Goal: Task Accomplishment & Management: Complete application form

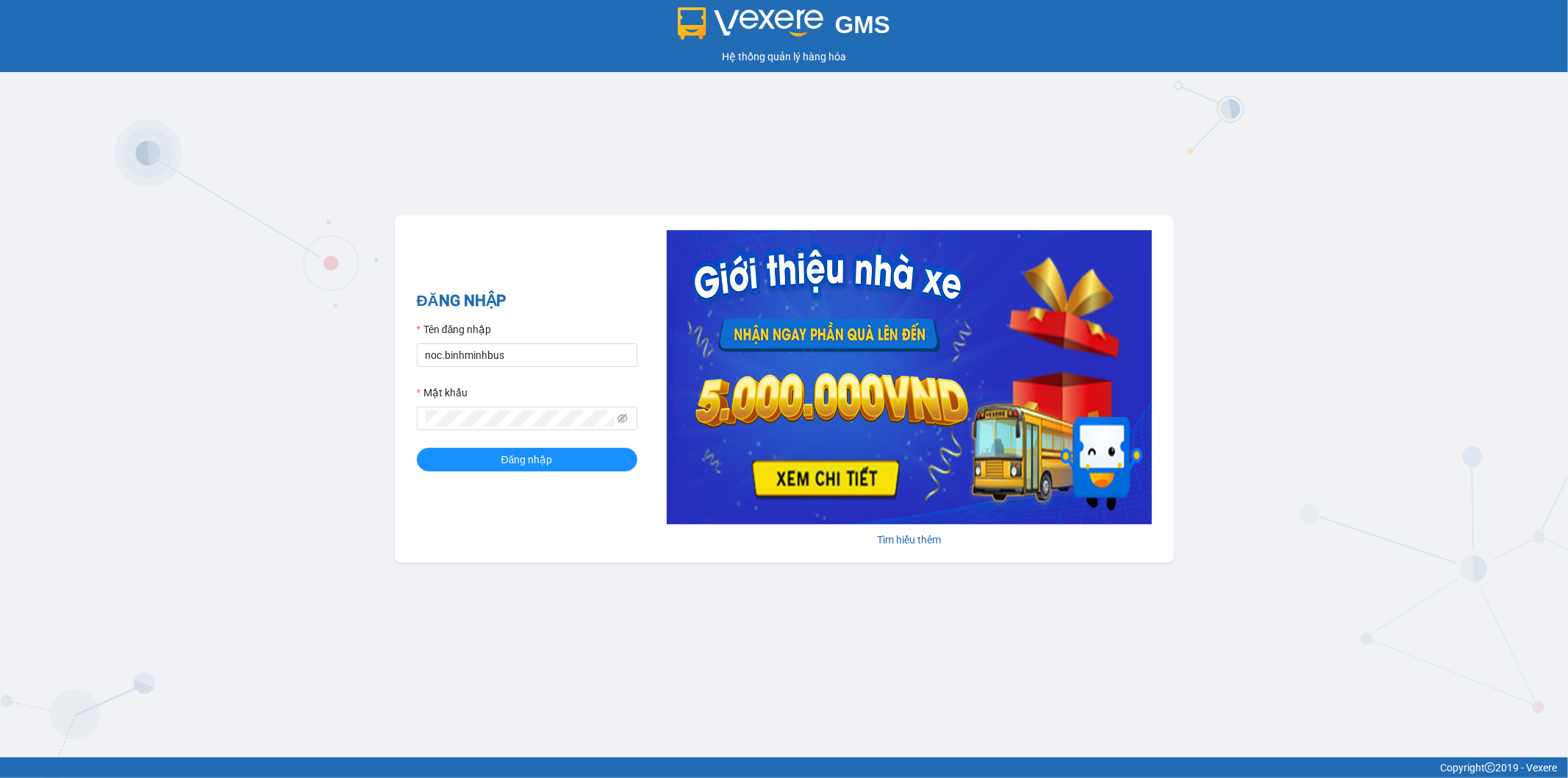
click at [510, 368] on form "Tên đăng nhập noc.[PERSON_NAME] khẩu Đăng nhập" at bounding box center [527, 396] width 220 height 150
click at [517, 360] on input "noc.binhminhbus" at bounding box center [527, 355] width 220 height 23
type input "myduyen.binhminhbus"
click at [543, 457] on span "Đăng nhập" at bounding box center [527, 459] width 51 height 16
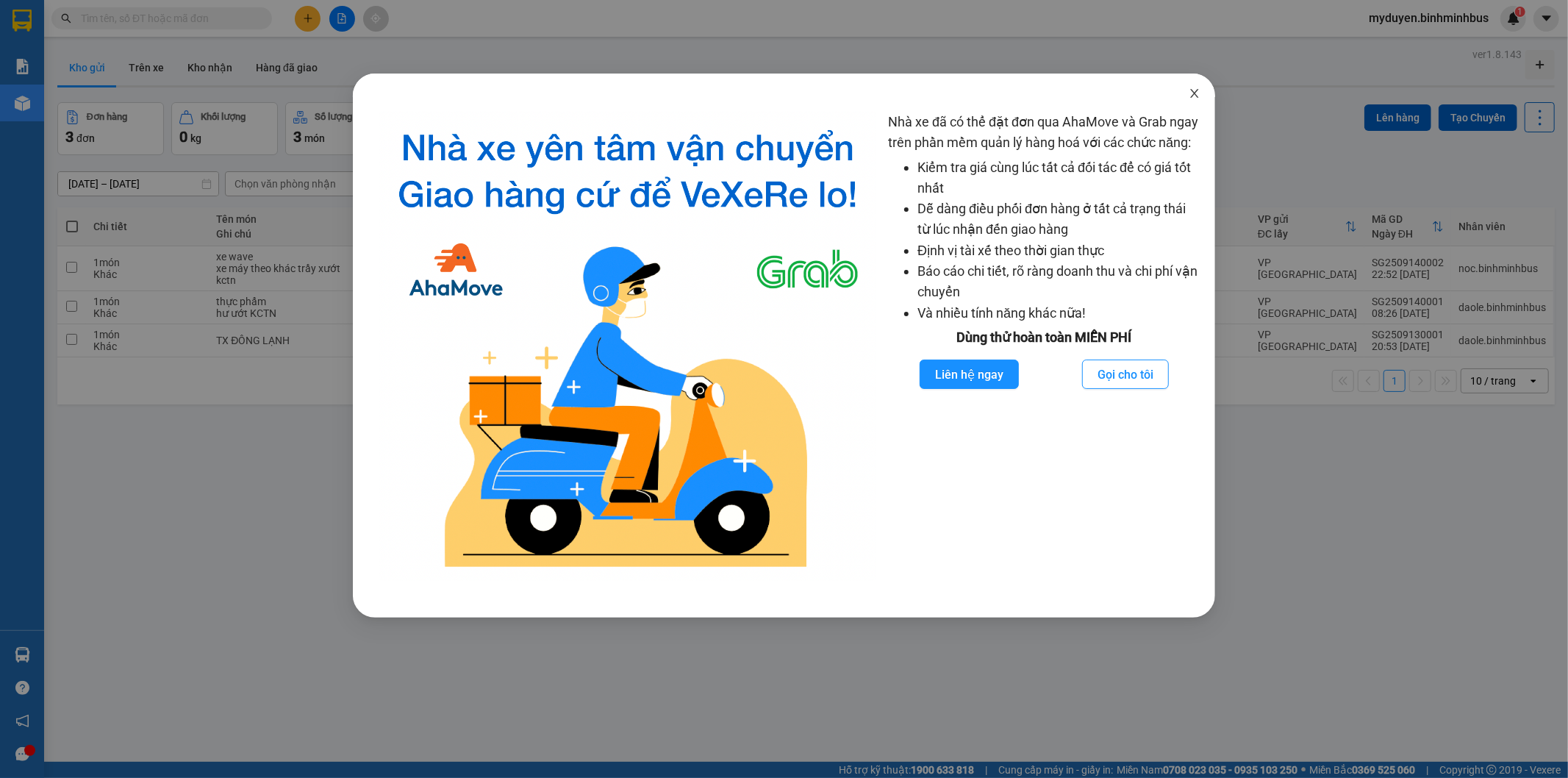
click at [1191, 92] on icon "close" at bounding box center [1194, 93] width 12 height 12
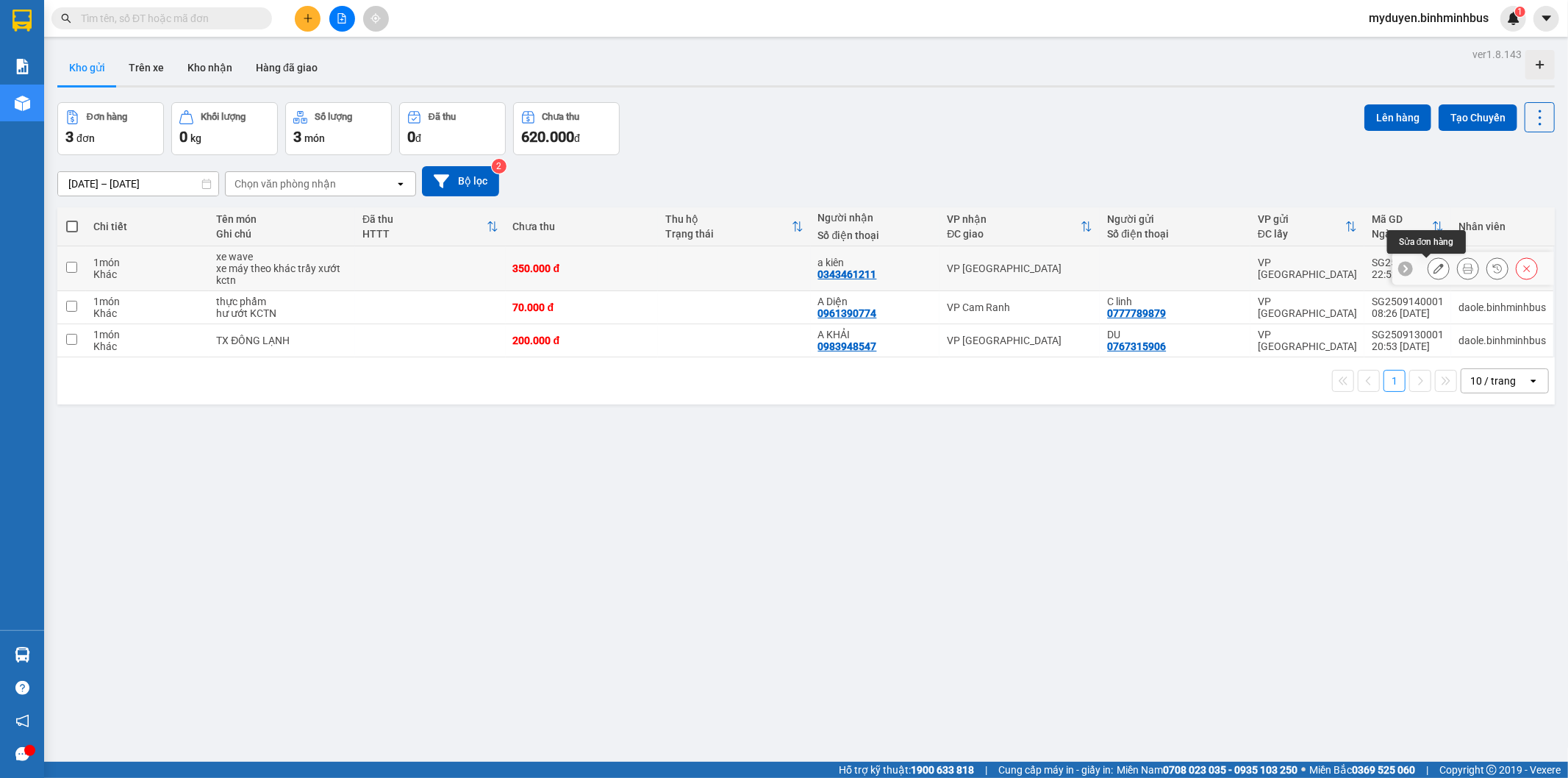
click at [1433, 270] on icon at bounding box center [1438, 268] width 10 height 10
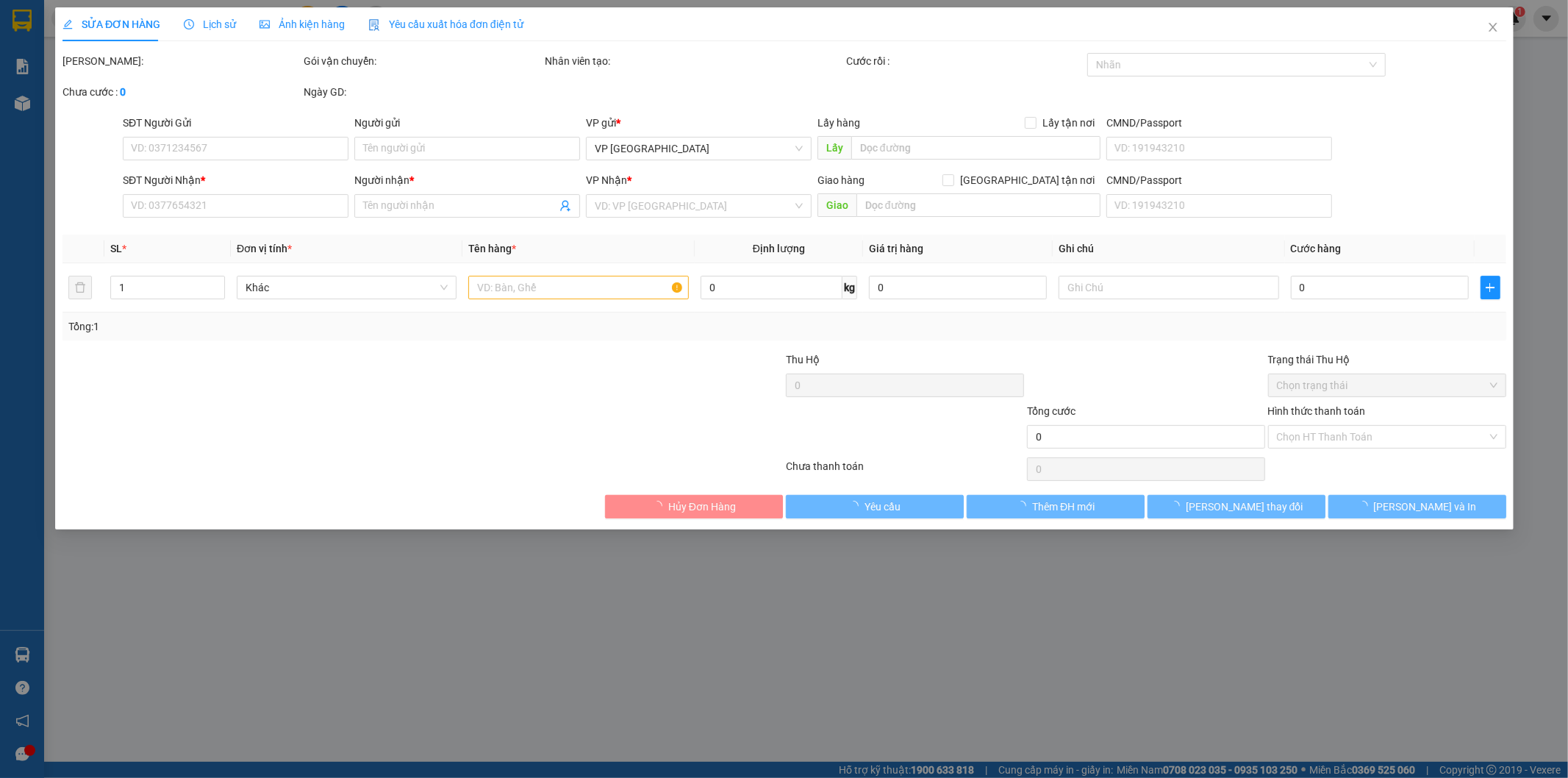
type input "0343461211"
type input "a kiên"
type input "350.000"
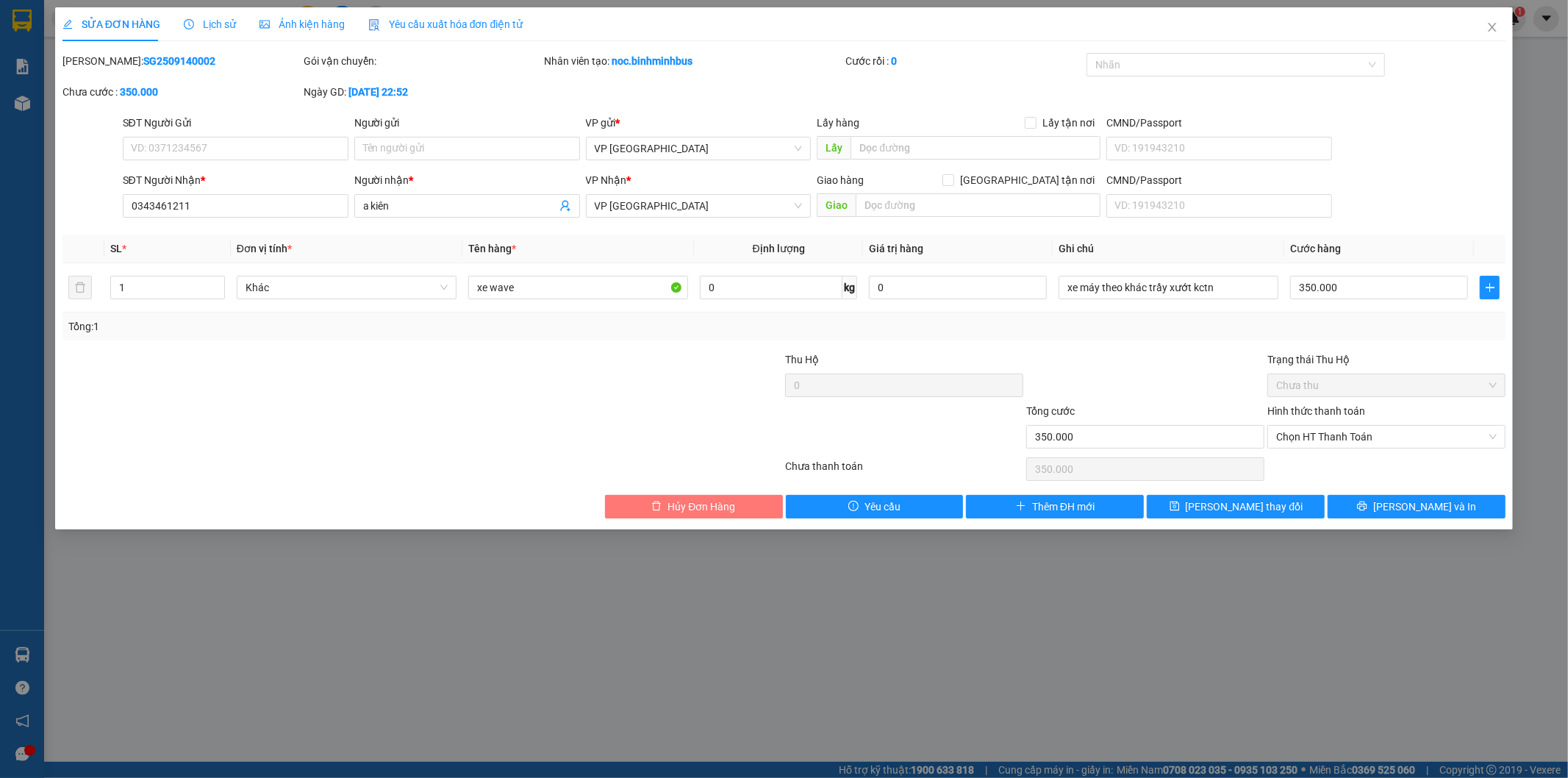
click at [724, 512] on span "Hủy Đơn Hàng" at bounding box center [701, 506] width 68 height 16
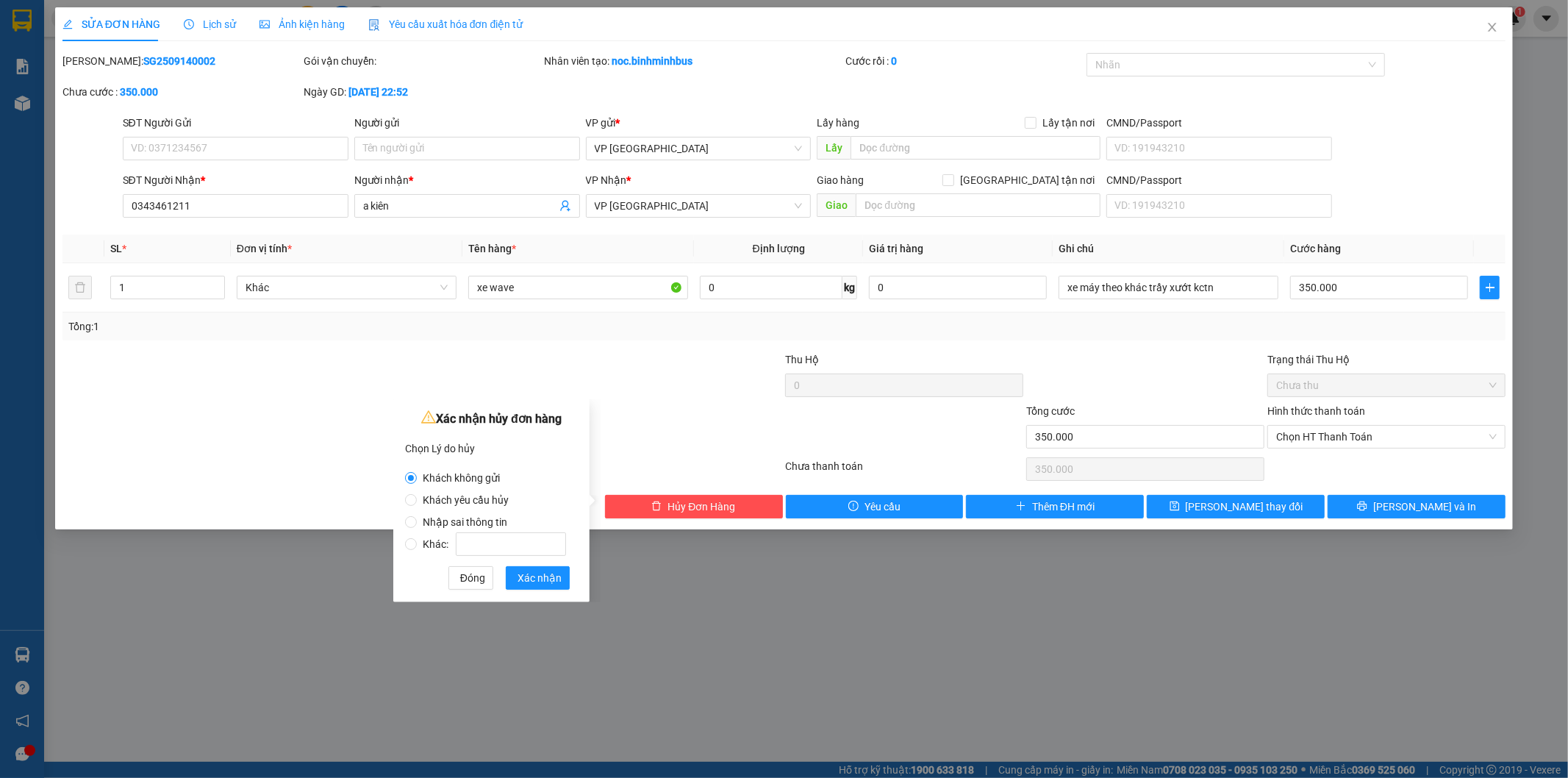
click at [487, 523] on span "Nhập sai thông tin" at bounding box center [465, 522] width 96 height 12
click at [417, 523] on input "Nhập sai thông tin" at bounding box center [411, 522] width 12 height 12
radio input "true"
radio input "false"
click at [162, 200] on input "0343461211" at bounding box center [235, 206] width 226 height 23
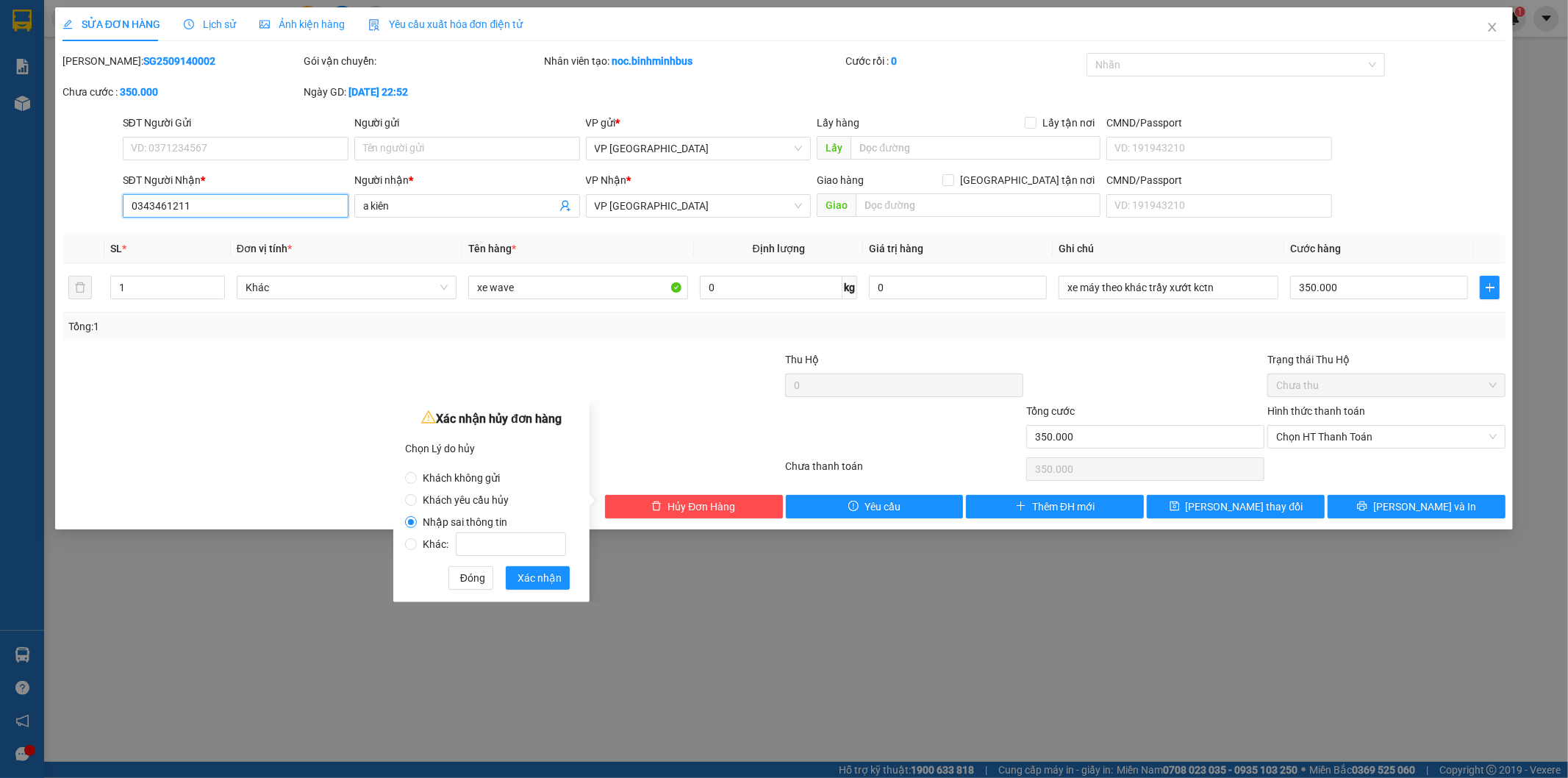
type textarea "0343461211"
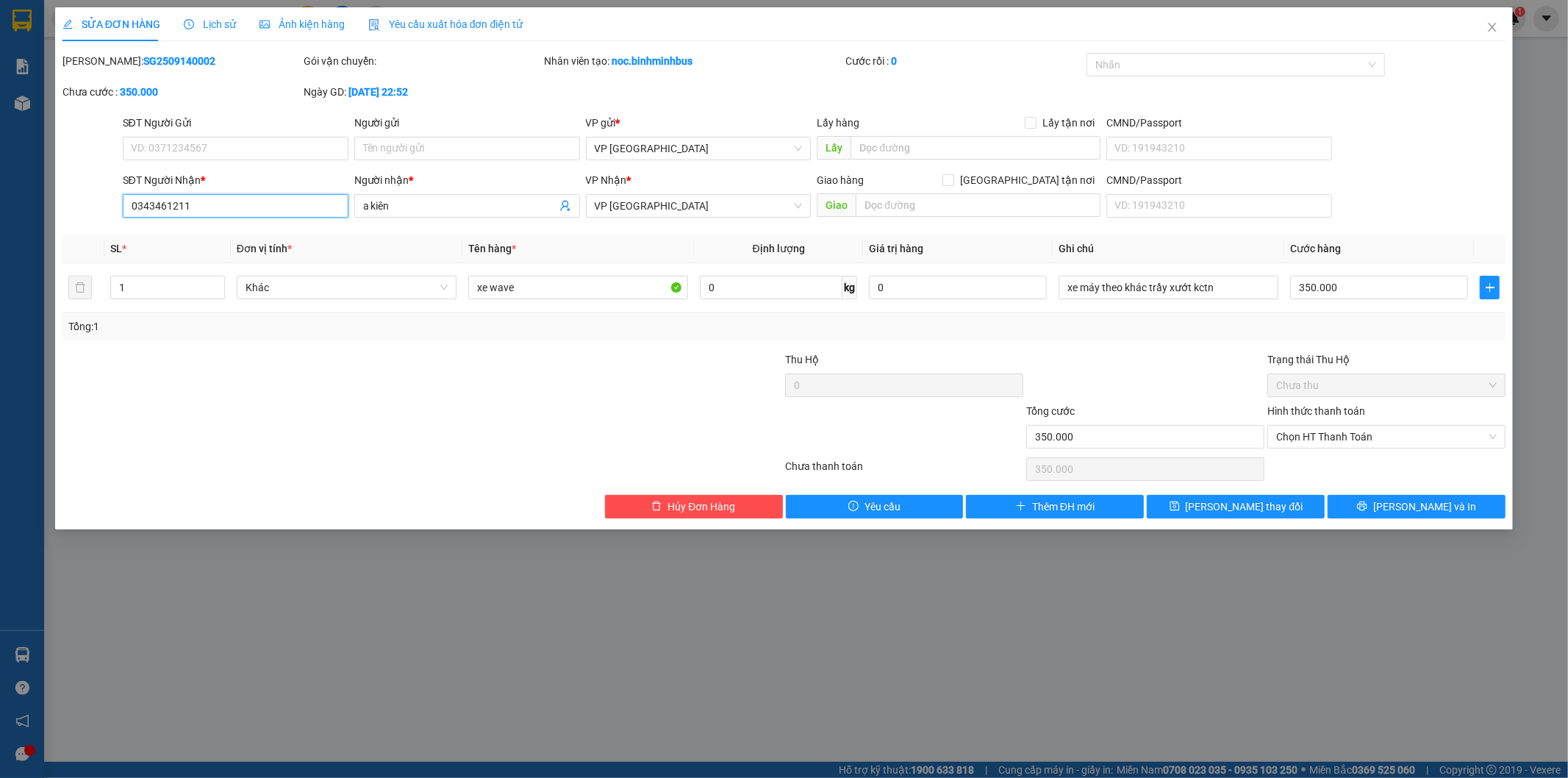
click at [162, 200] on input "0343461211" at bounding box center [235, 206] width 226 height 23
click at [678, 505] on span "Hủy Đơn Hàng" at bounding box center [701, 506] width 68 height 16
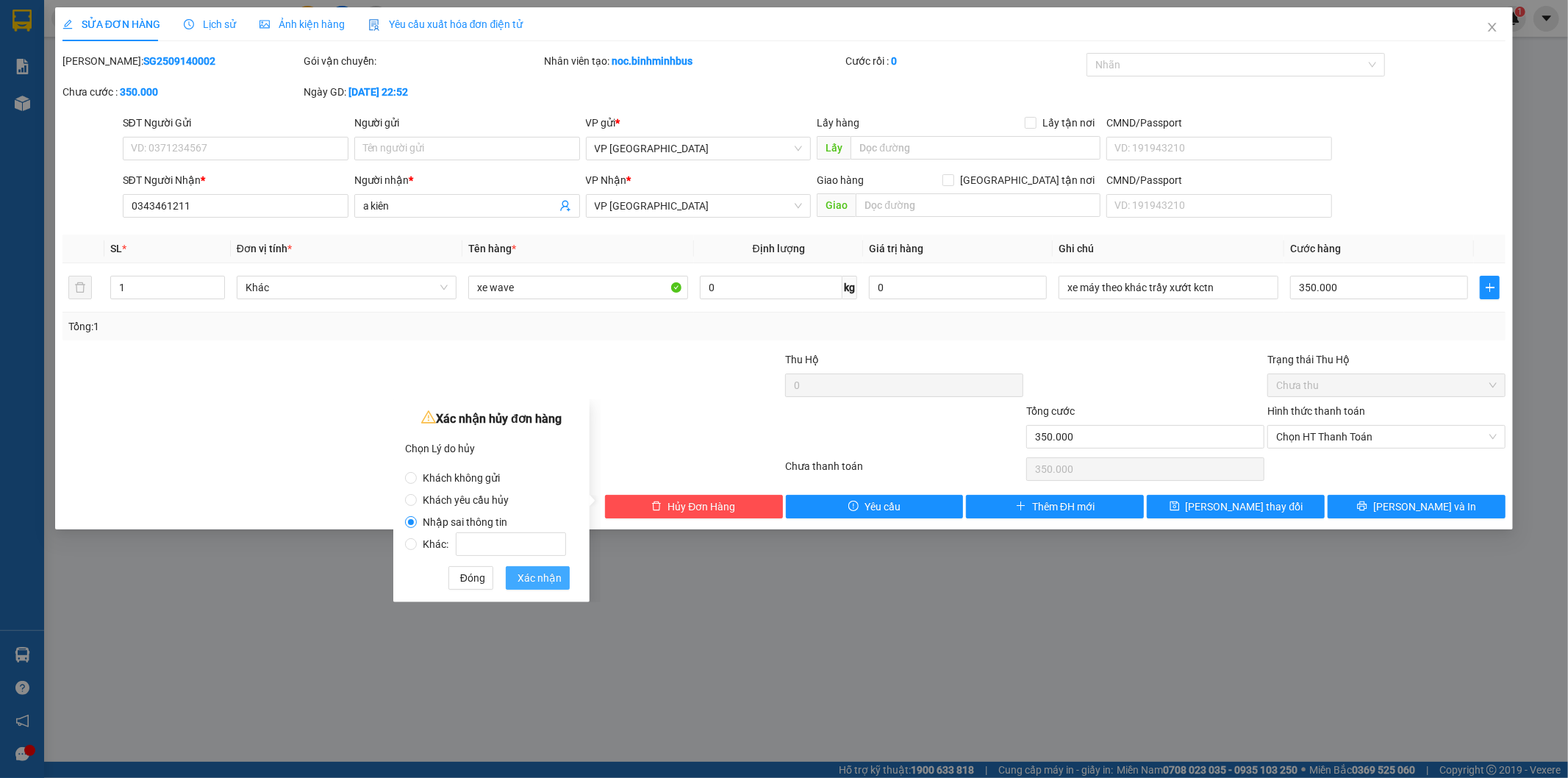
click at [539, 581] on span "Xác nhận" at bounding box center [539, 578] width 44 height 16
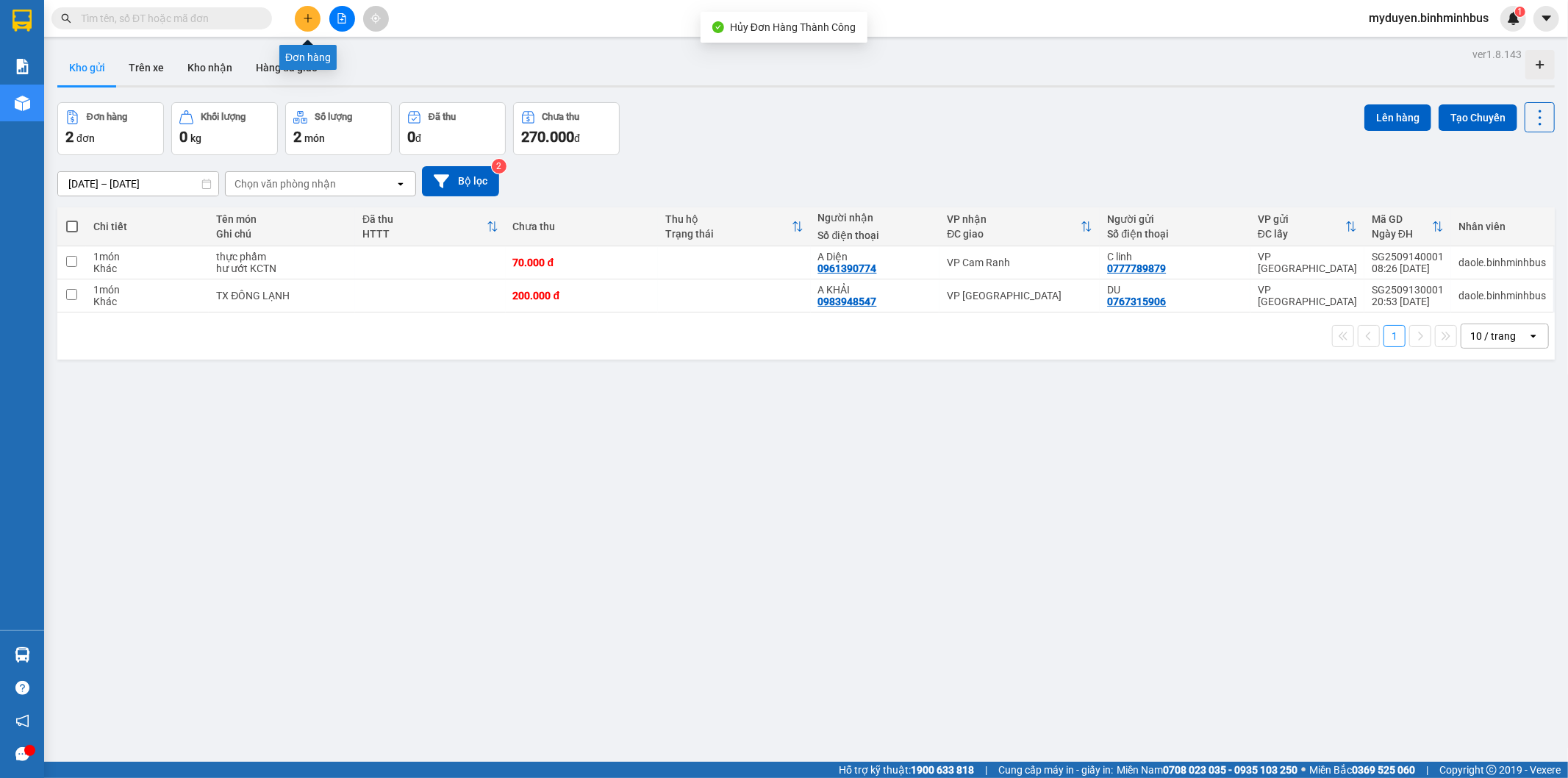
click at [299, 11] on button at bounding box center [307, 19] width 26 height 26
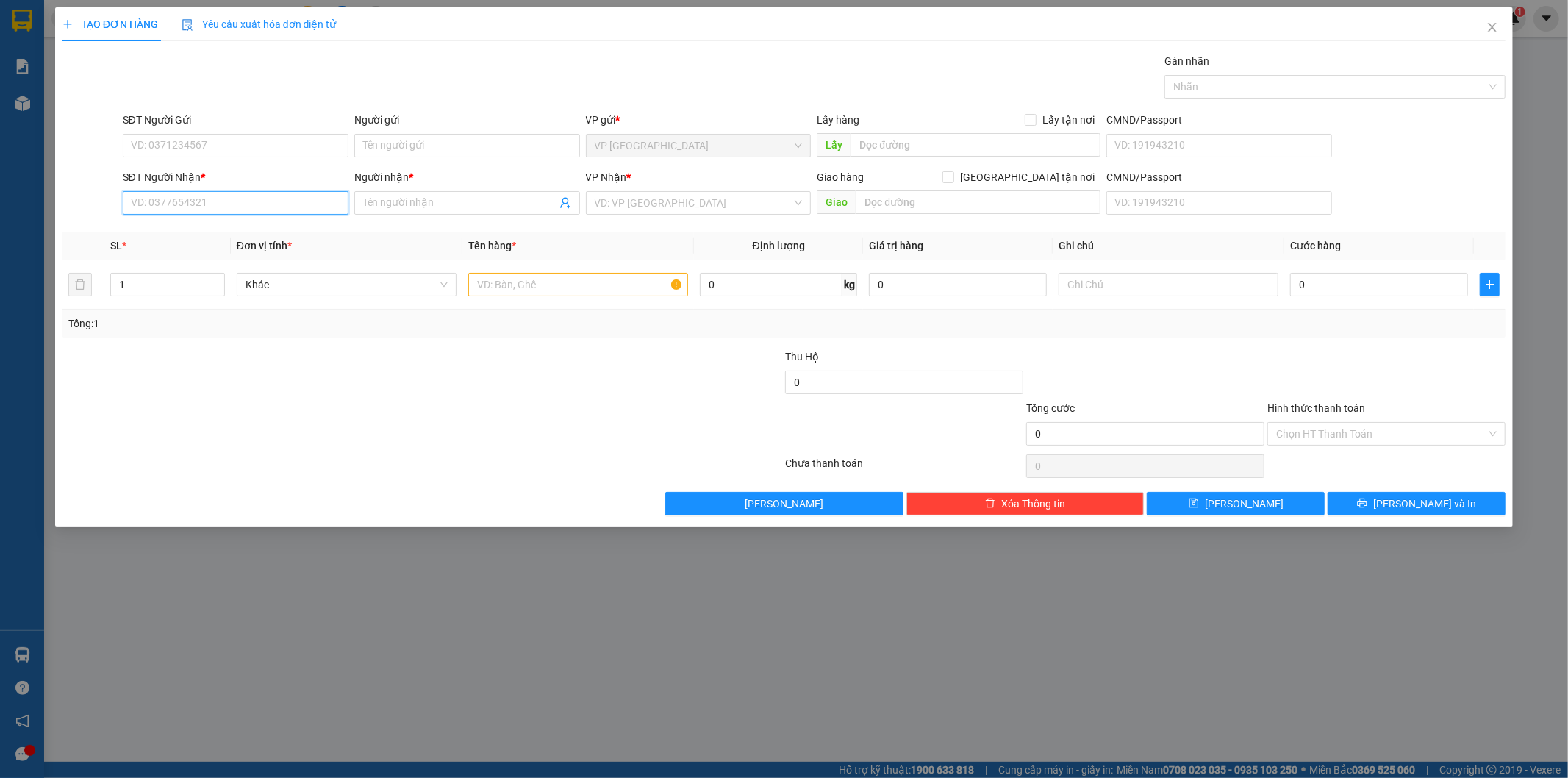
click at [172, 202] on input "SĐT Người Nhận *" at bounding box center [235, 203] width 226 height 23
paste input "0343461211"
type input "0343461211"
click at [437, 197] on input "Người nhận *" at bounding box center [460, 203] width 193 height 16
type input "a kiên"
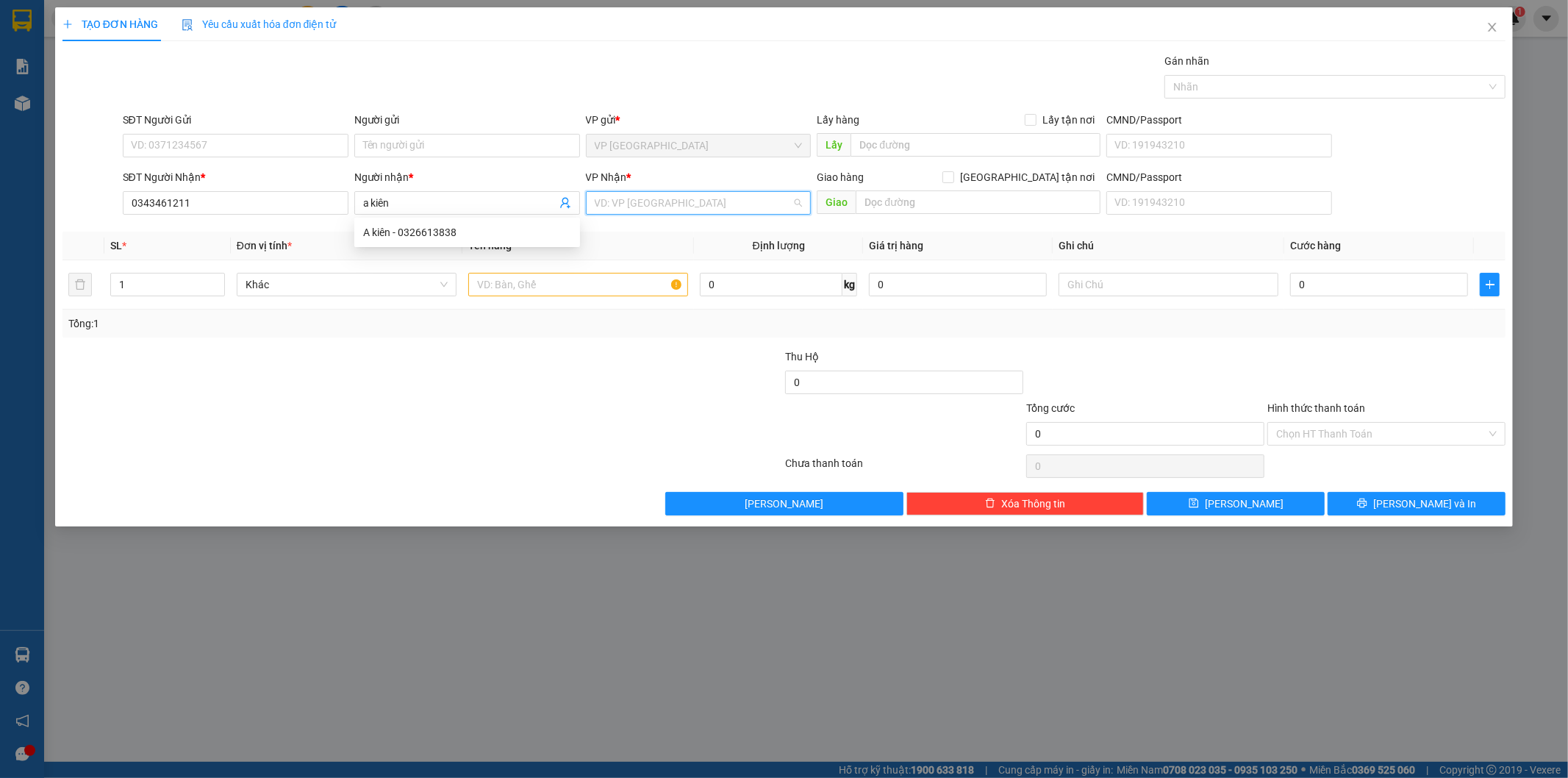
click at [633, 204] on input "search" at bounding box center [693, 203] width 198 height 22
click at [629, 253] on div "VP [GEOGRAPHIC_DATA]" at bounding box center [699, 255] width 208 height 16
click at [498, 289] on input "text" at bounding box center [578, 284] width 220 height 23
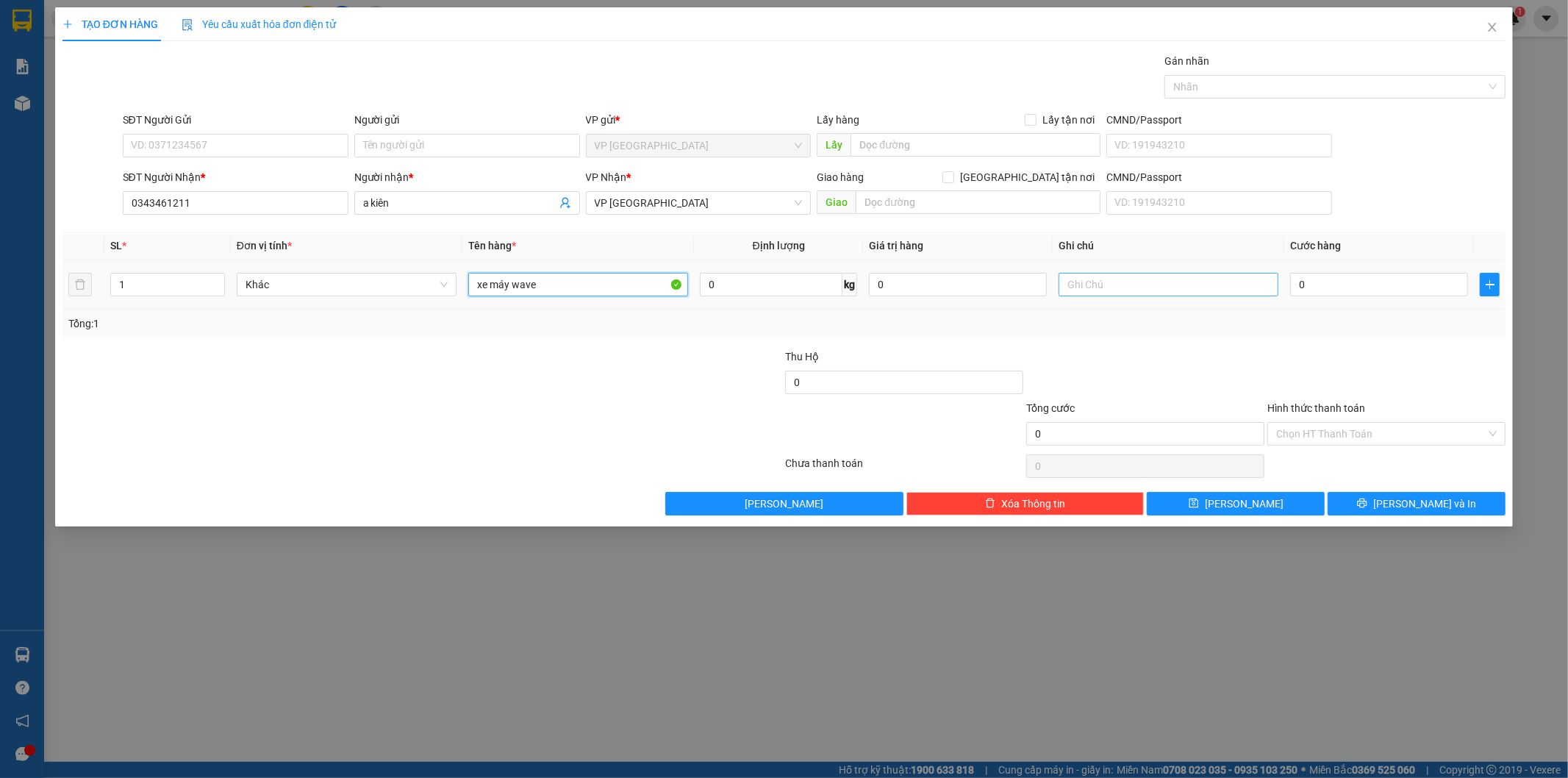
type input "xe máy wave"
click at [1129, 281] on input "text" at bounding box center [1167, 284] width 220 height 23
type input "xe máy theo khách trầy xướt ktcn"
click at [1296, 275] on input "0" at bounding box center [1379, 284] width 178 height 23
click at [1299, 287] on input "0" at bounding box center [1379, 284] width 178 height 23
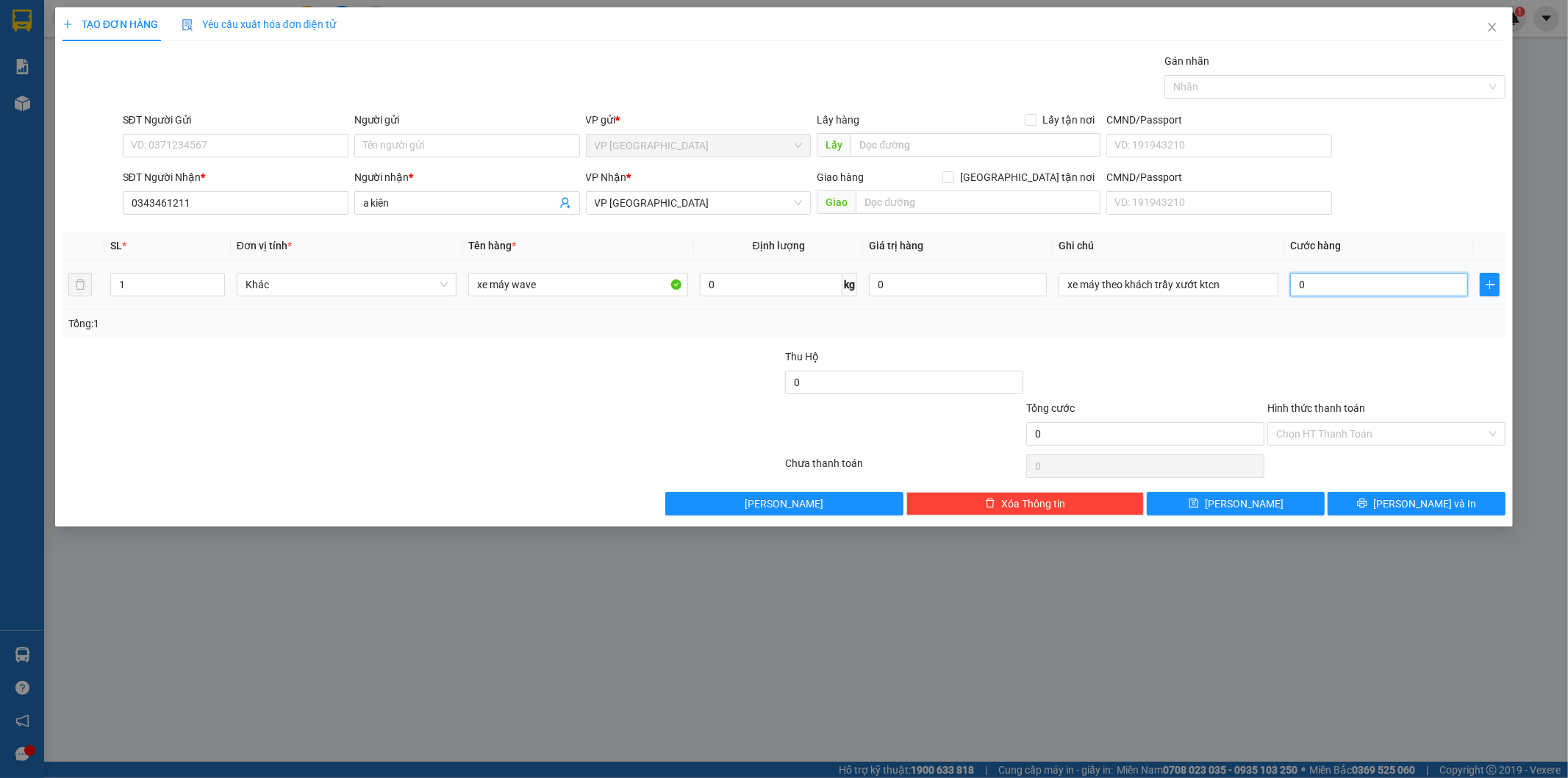
click at [1308, 281] on input "0" at bounding box center [1379, 284] width 178 height 23
click at [1296, 283] on input "0" at bounding box center [1379, 284] width 178 height 23
type input "30"
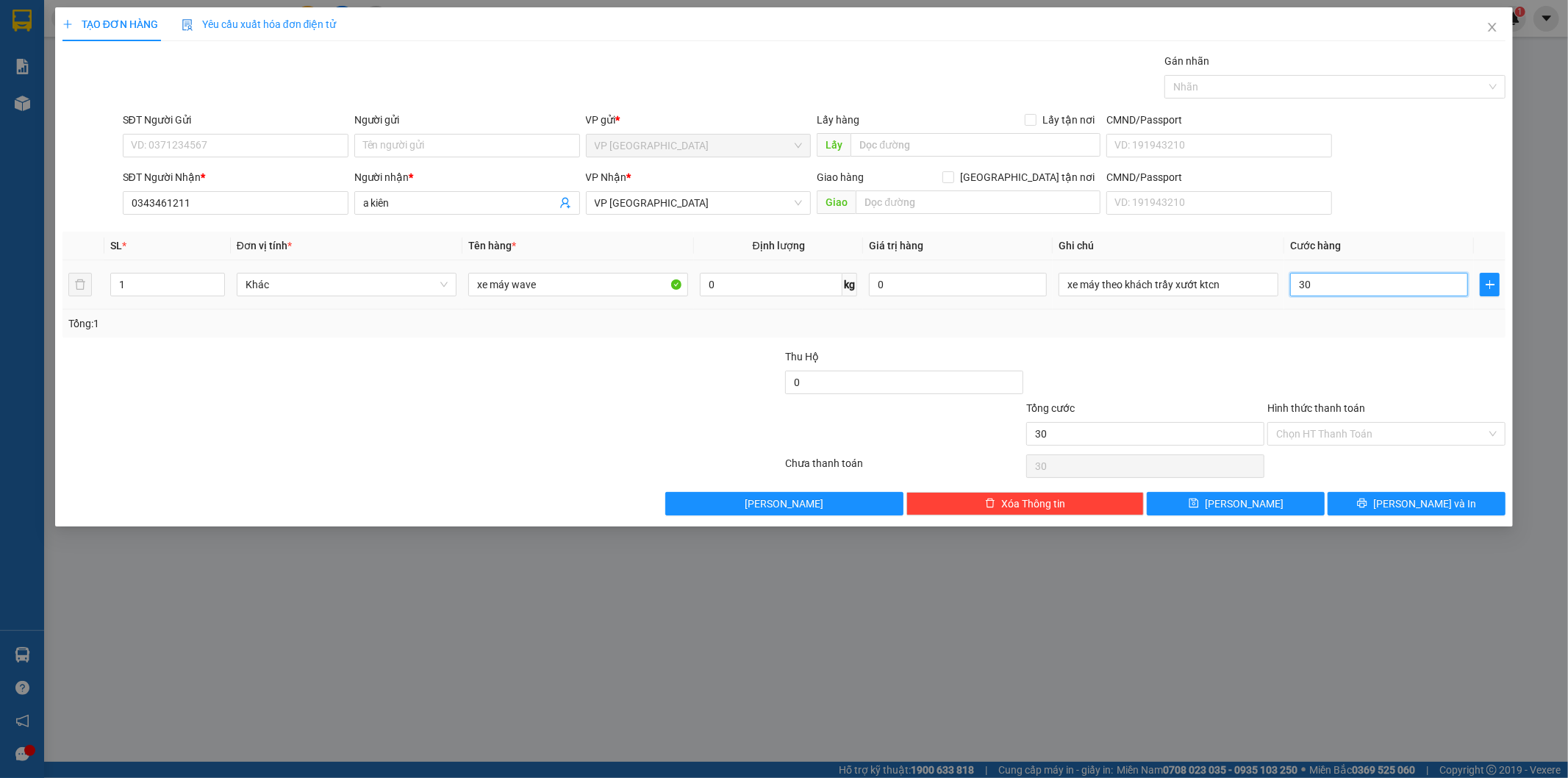
type input "350"
type input "350.000"
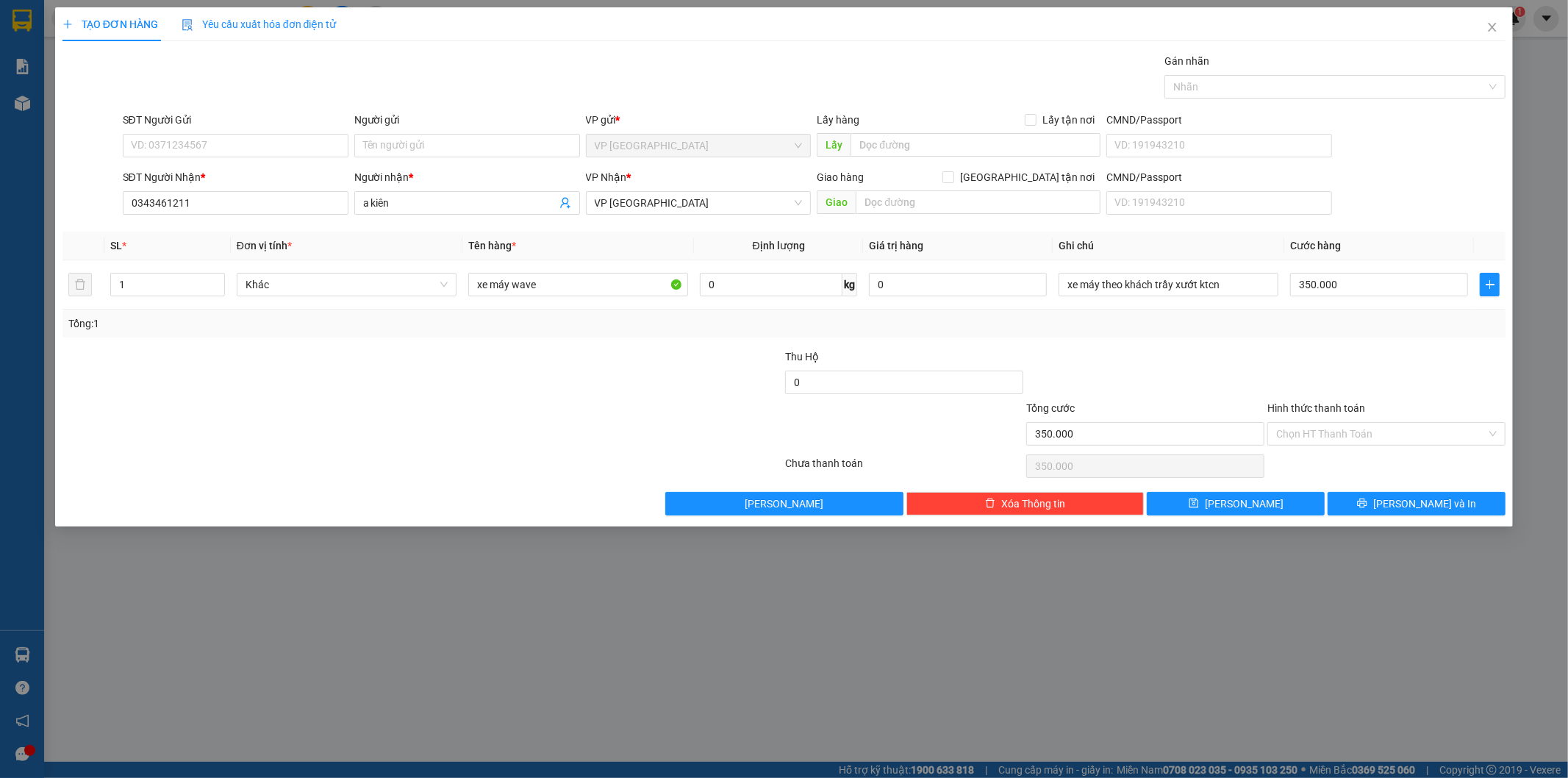
click at [1211, 339] on div "Transit Pickup Surcharge Ids Transit Deliver Surcharge Ids Transit Deliver Surc…" at bounding box center [784, 284] width 1444 height 463
click at [1331, 424] on input "Hình thức thanh toán" at bounding box center [1381, 433] width 210 height 22
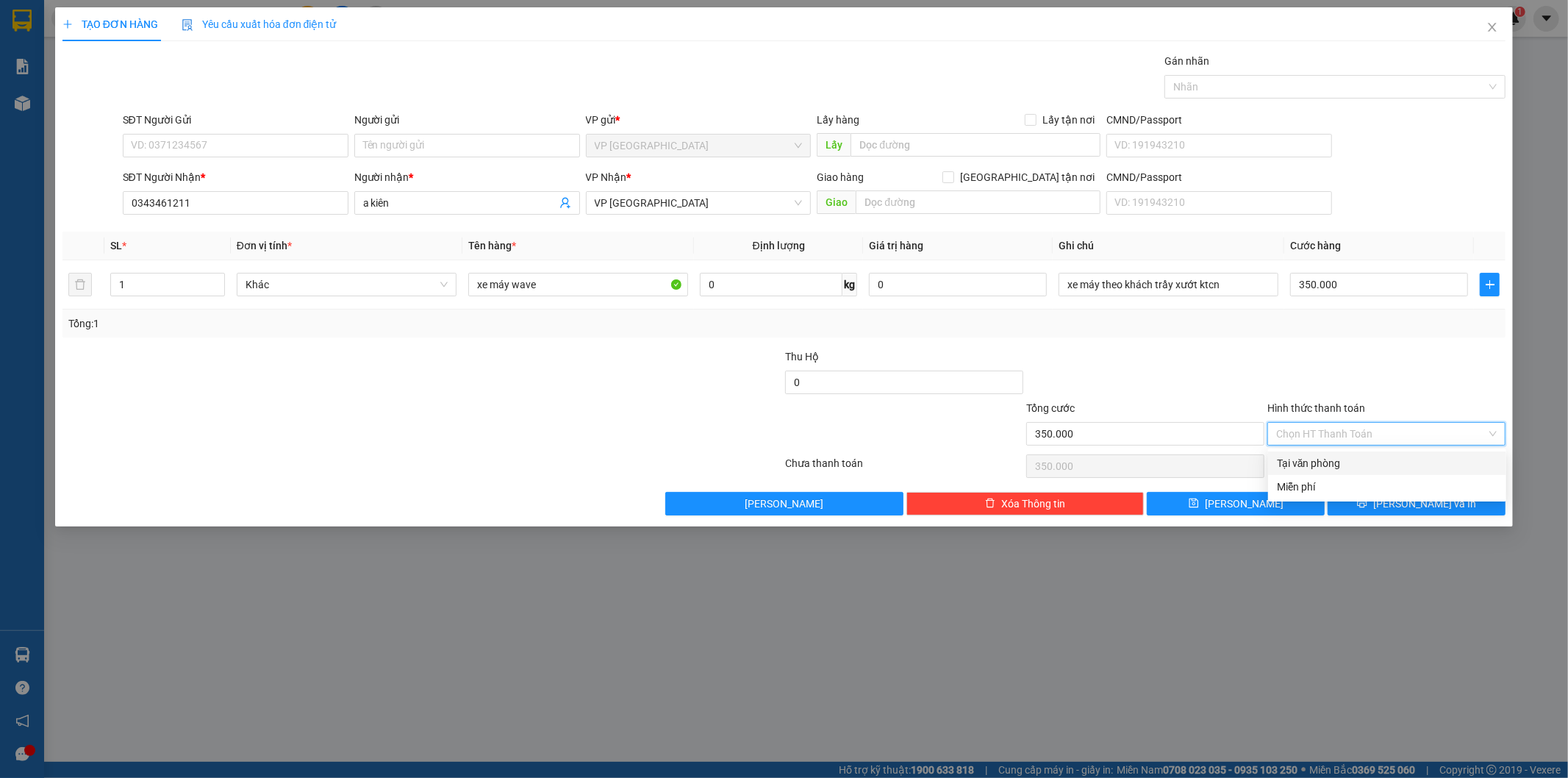
click at [1316, 457] on div "Tại văn phòng" at bounding box center [1387, 463] width 220 height 16
type input "0"
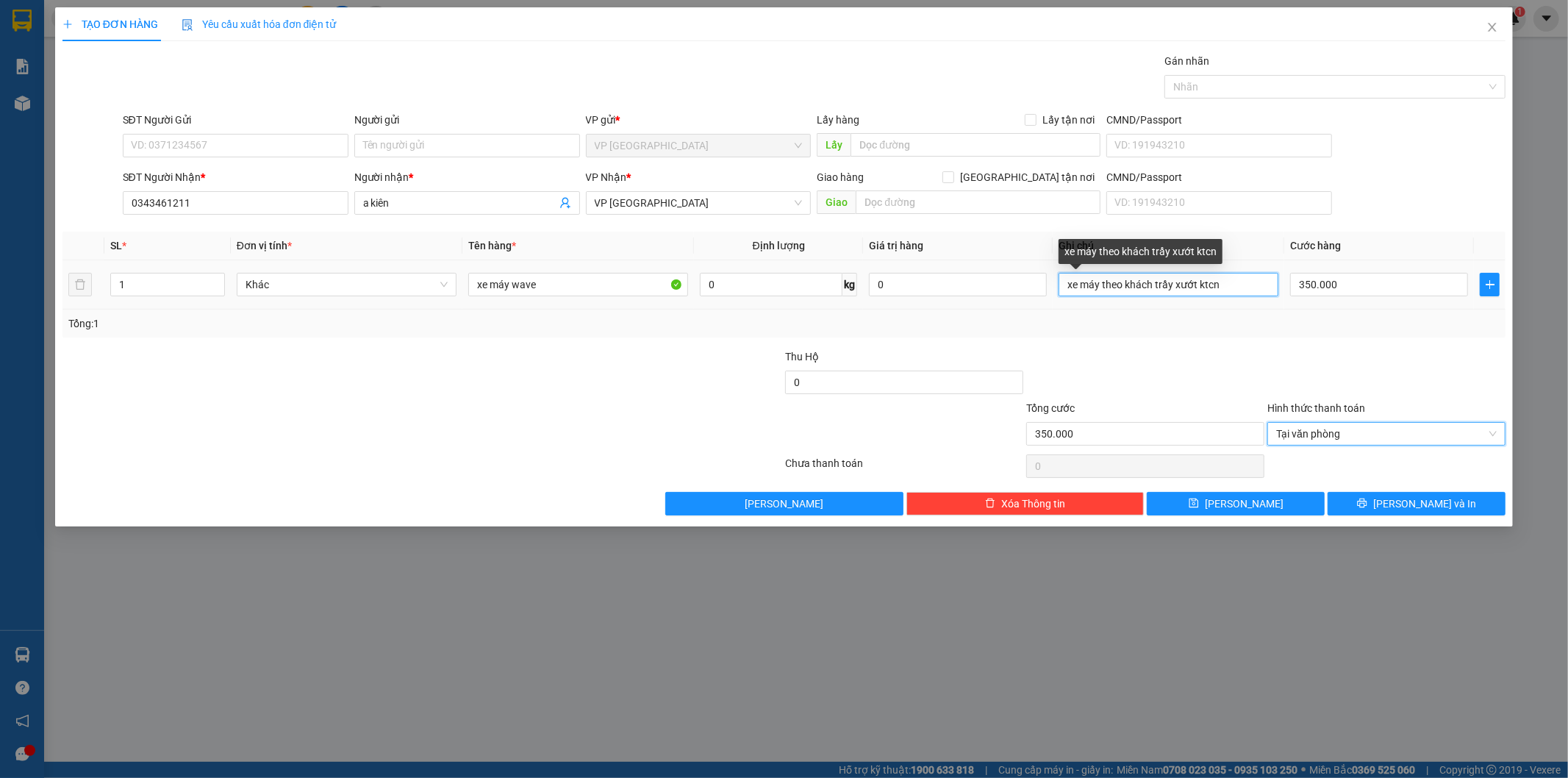
click at [1224, 276] on input "xe máy theo khách trầy xướt ktcn" at bounding box center [1167, 284] width 220 height 23
type input "xe máy theo khách trầy xướt ktcn 14/9"
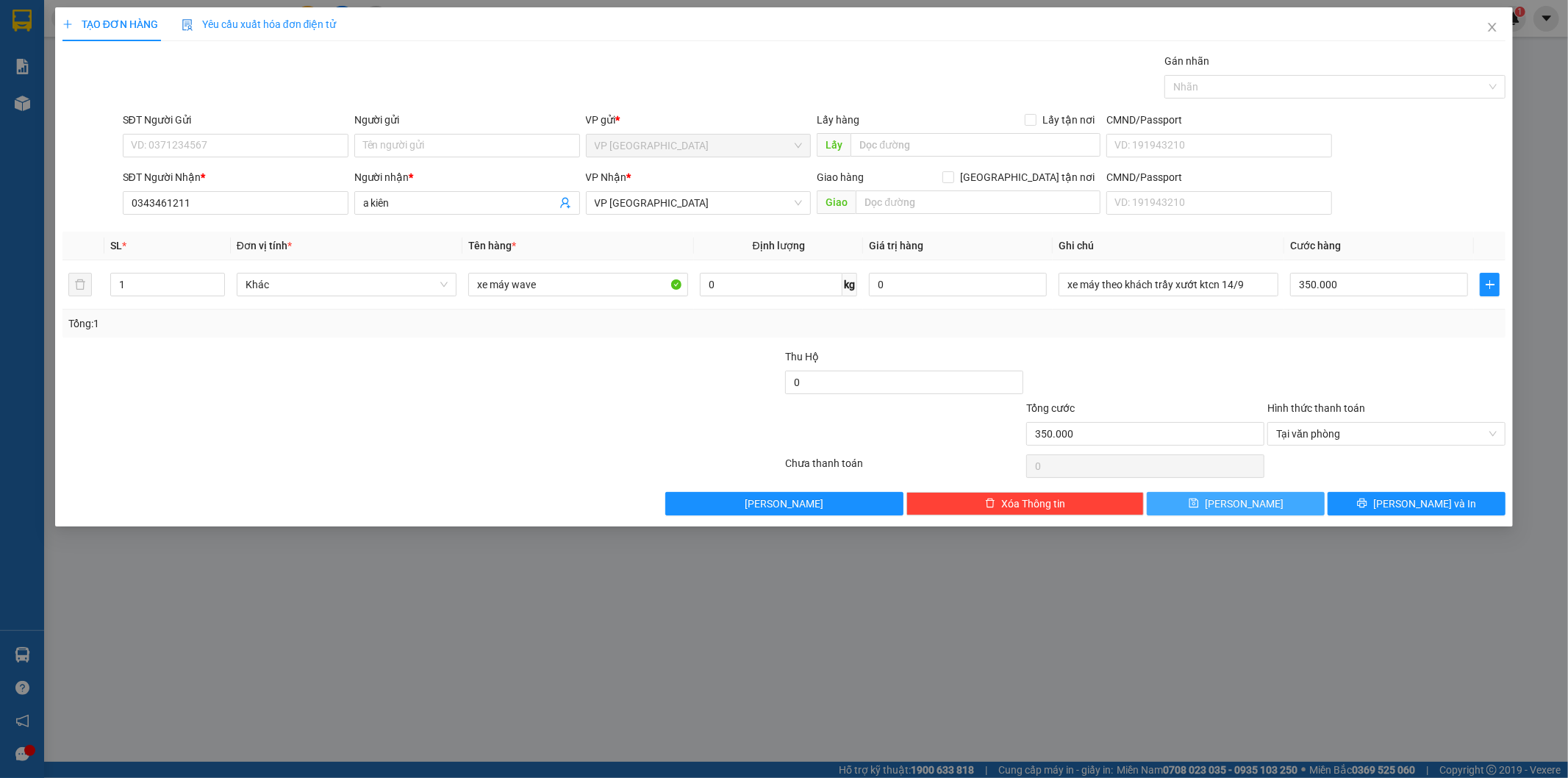
click at [1282, 503] on button "[PERSON_NAME]" at bounding box center [1235, 503] width 178 height 23
type input "0"
click at [1274, 501] on button "[PERSON_NAME]" at bounding box center [1235, 503] width 178 height 23
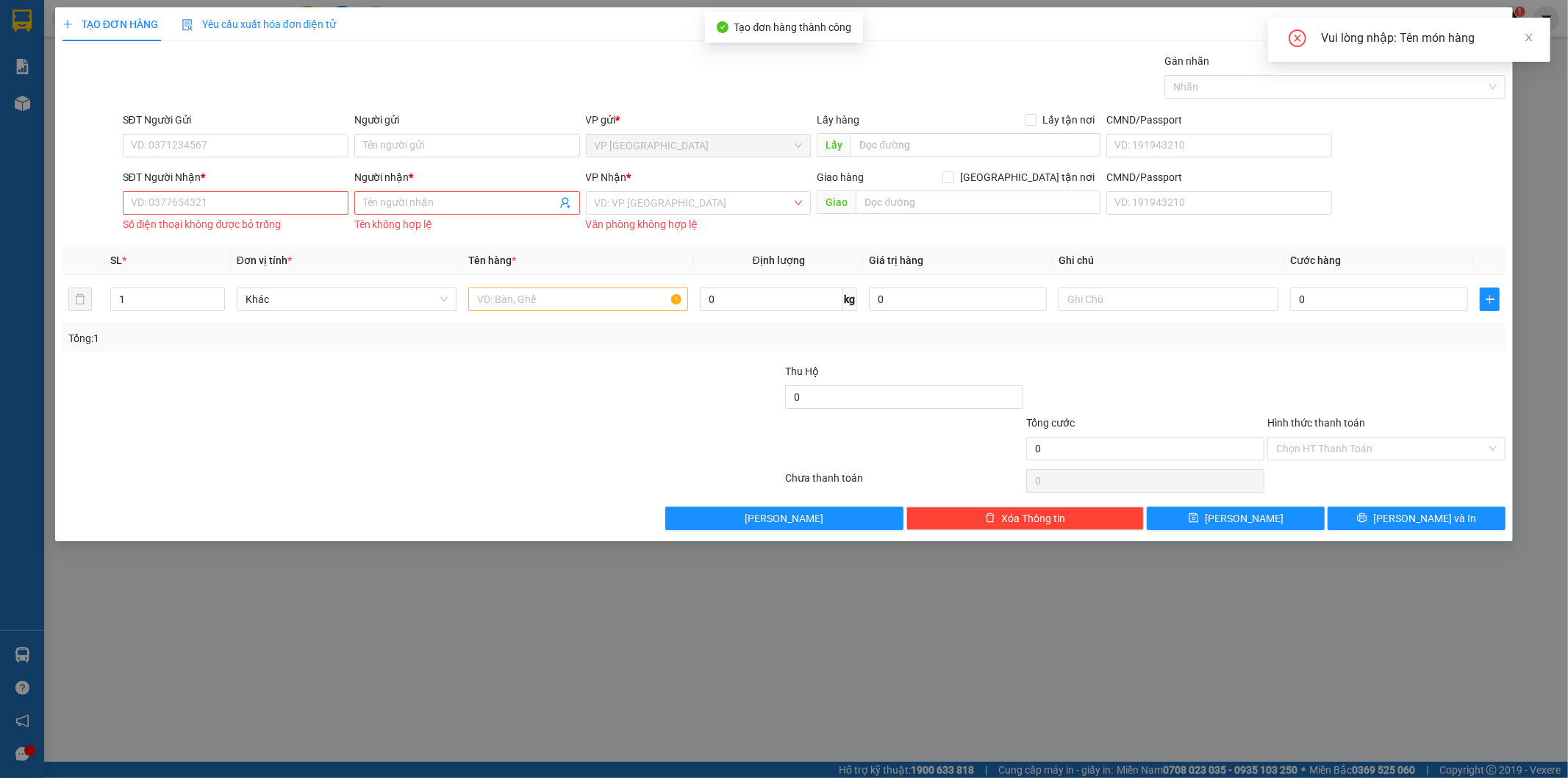
click at [1215, 583] on div "TẠO ĐƠN HÀNG Yêu cầu xuất hóa đơn điện tử Transit Pickup Surcharge Ids Transit …" at bounding box center [784, 389] width 1568 height 778
click at [1496, 31] on icon "close" at bounding box center [1491, 26] width 12 height 12
